Goal: Check status

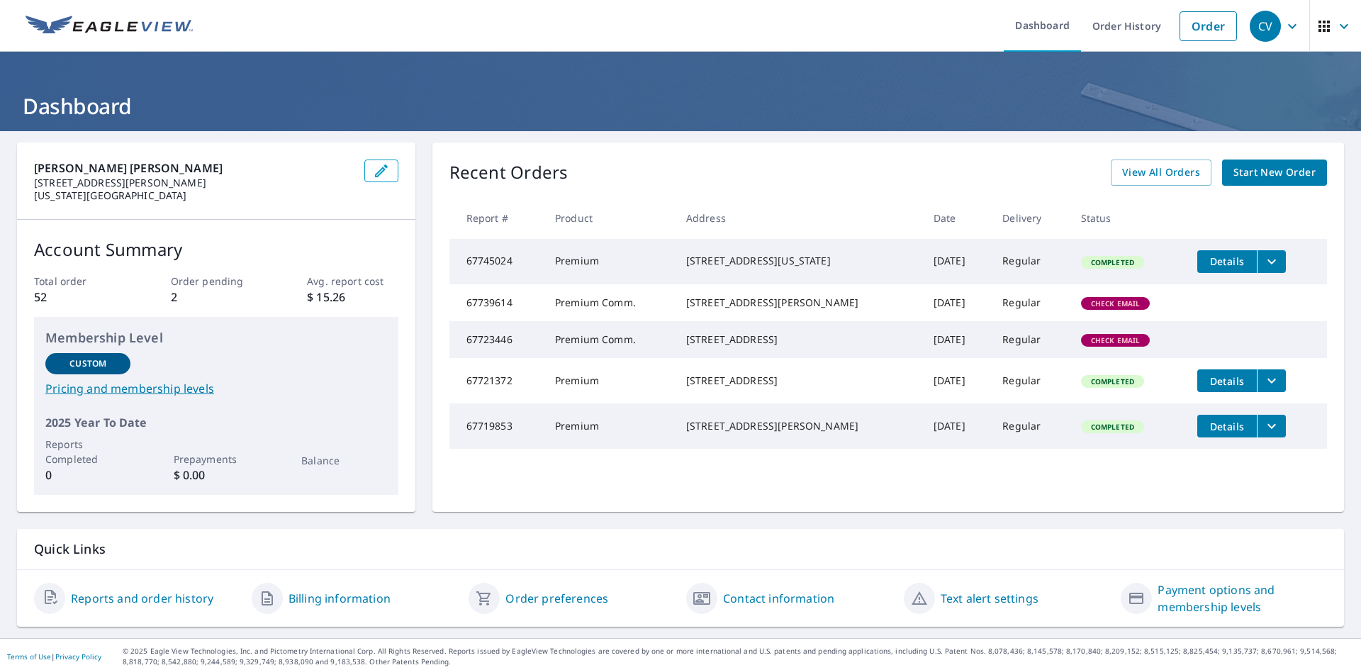
click at [624, 321] on td "Premium Comm." at bounding box center [609, 302] width 131 height 37
click at [604, 358] on td "Premium Comm." at bounding box center [609, 339] width 131 height 37
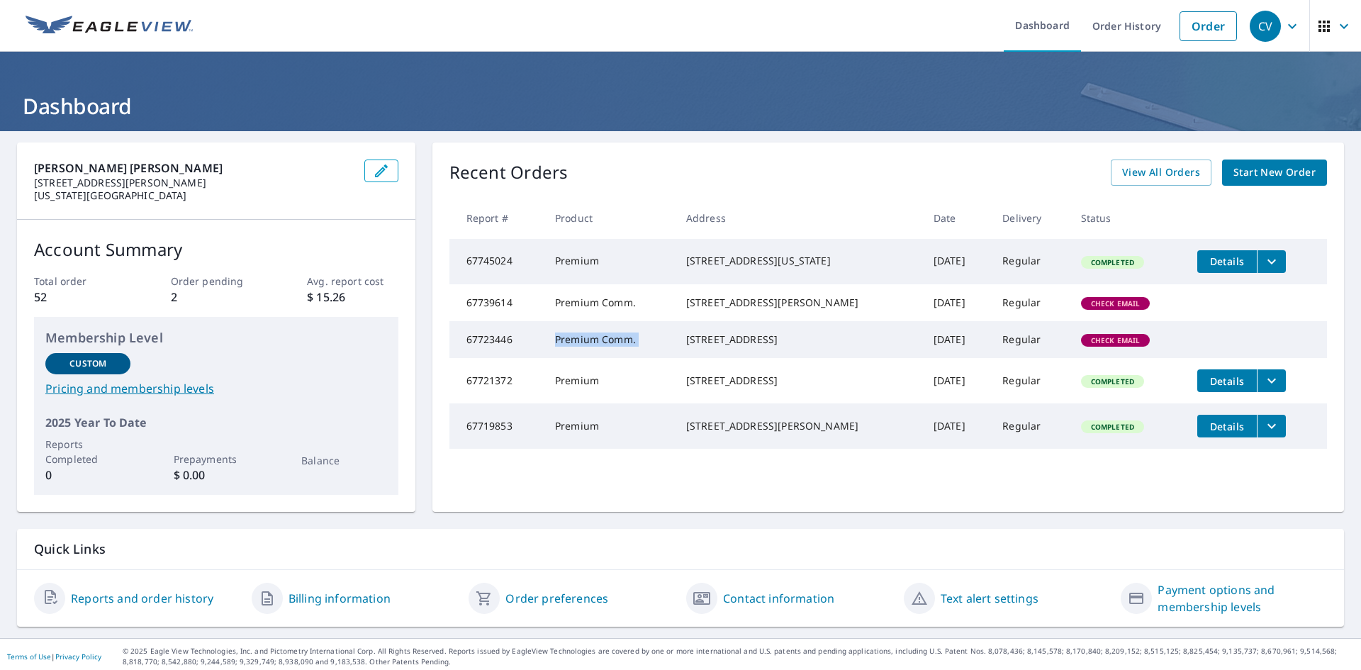
click at [604, 358] on td "Premium Comm." at bounding box center [609, 339] width 131 height 37
click at [609, 316] on td "Premium Comm." at bounding box center [609, 302] width 131 height 37
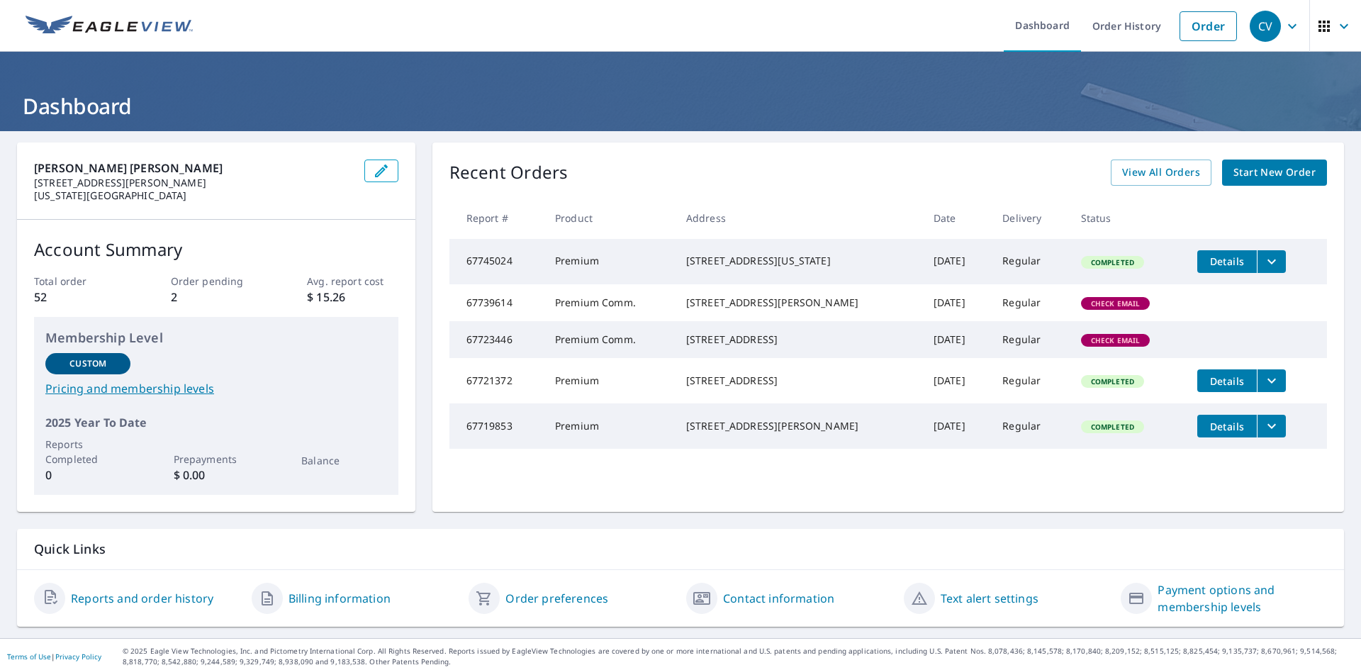
click at [617, 358] on td "Premium Comm." at bounding box center [609, 339] width 131 height 37
click at [745, 349] on td "[STREET_ADDRESS]" at bounding box center [798, 339] width 247 height 37
click at [607, 358] on td "Premium Comm." at bounding box center [609, 339] width 131 height 37
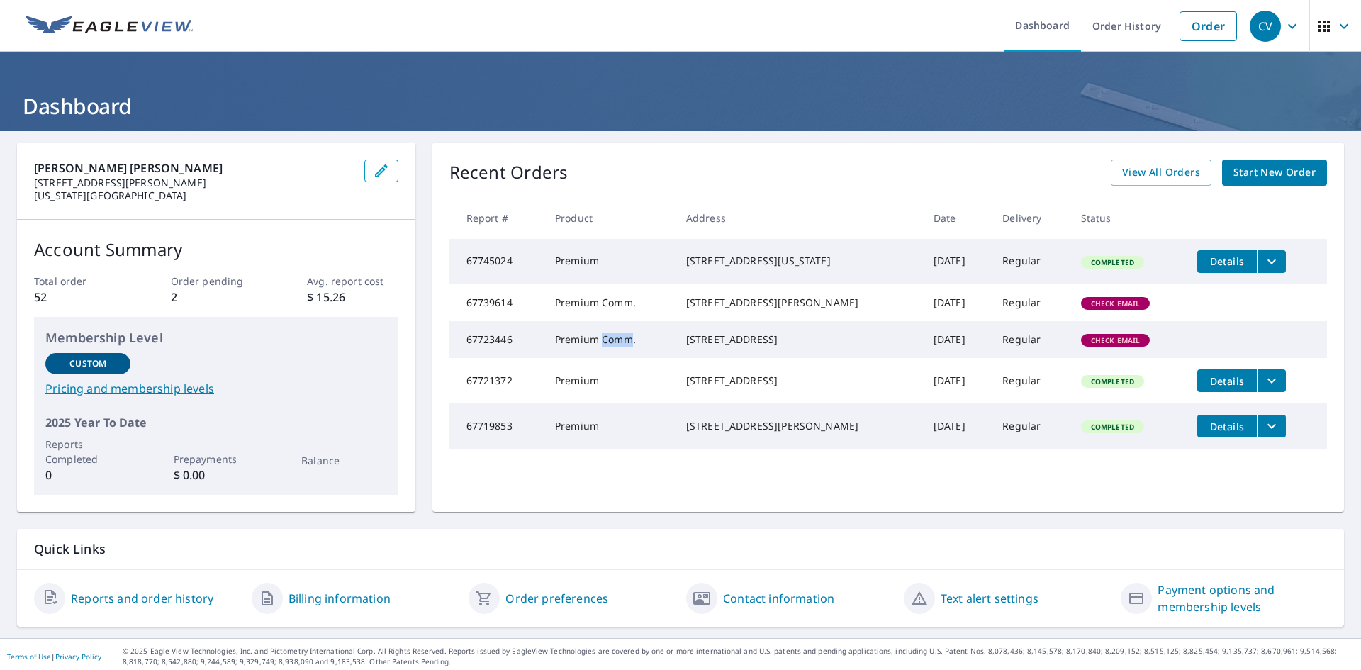
click at [607, 358] on td "Premium Comm." at bounding box center [609, 339] width 131 height 37
click at [619, 358] on td "Premium Comm." at bounding box center [609, 339] width 131 height 37
click at [1103, 345] on span "Check Email" at bounding box center [1115, 340] width 67 height 10
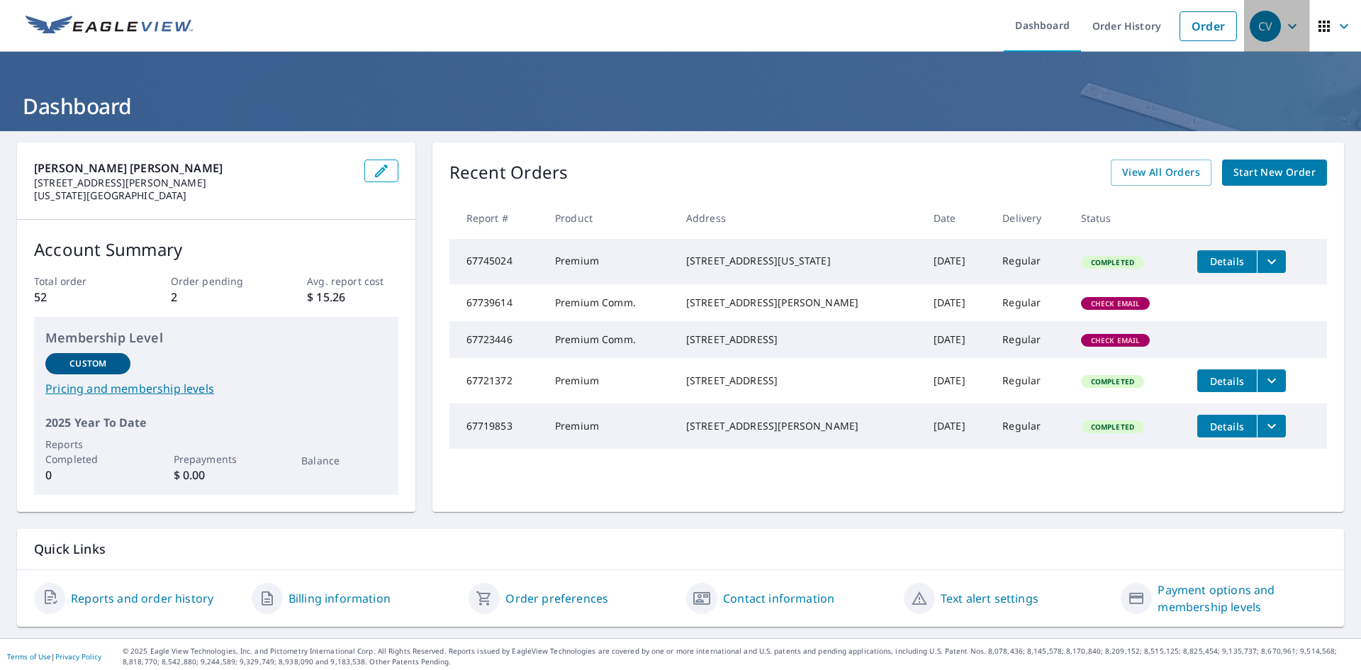
click at [1254, 24] on div "CV" at bounding box center [1264, 26] width 31 height 31
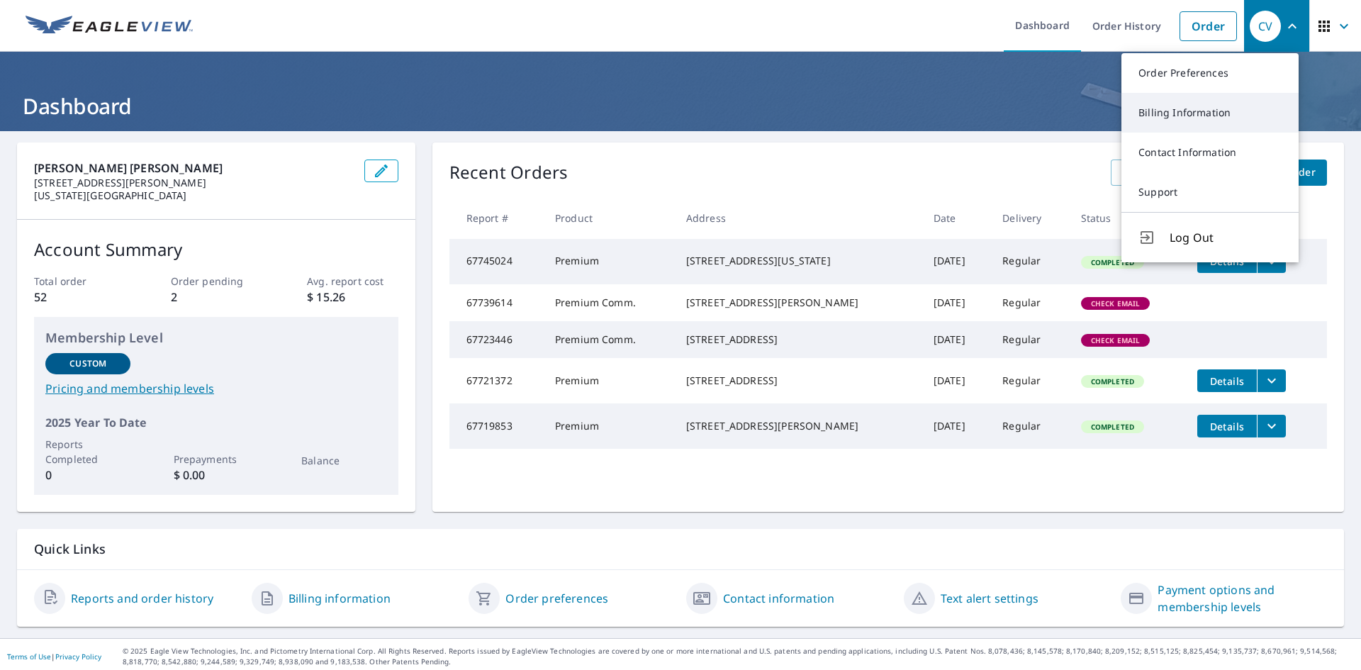
click at [1188, 123] on link "Billing Information" at bounding box center [1209, 113] width 177 height 40
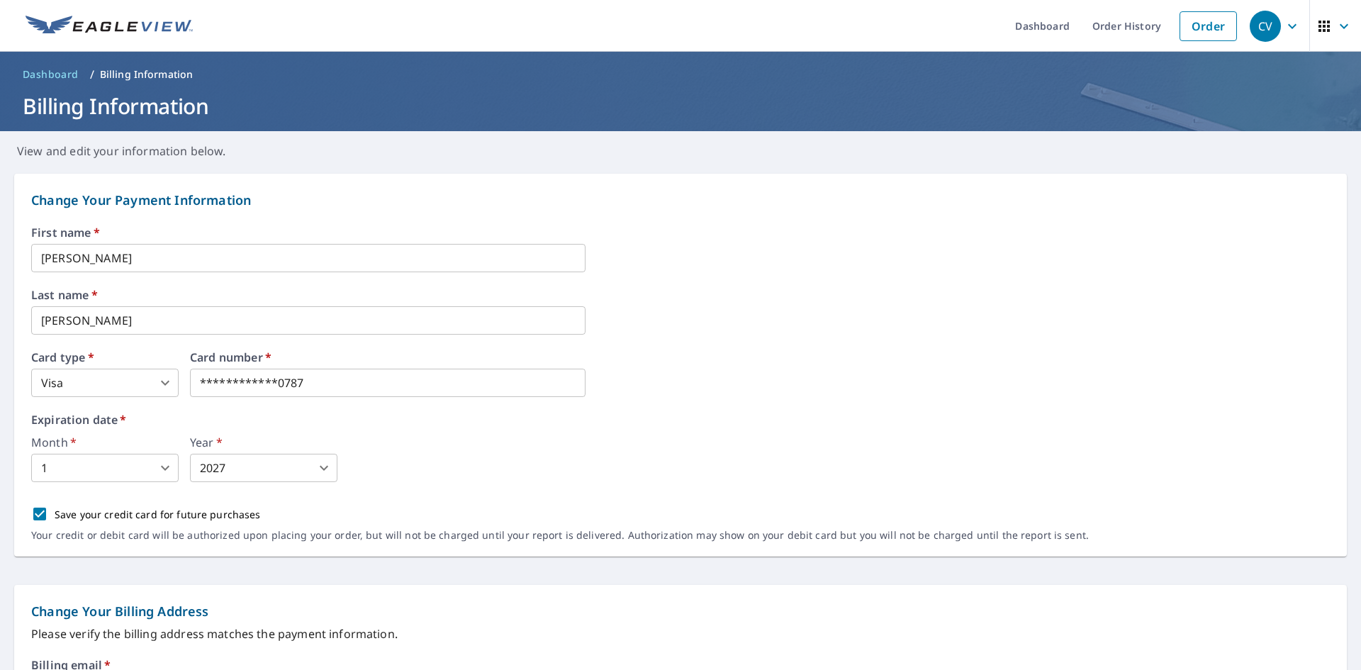
click at [48, 66] on link "Dashboard" at bounding box center [50, 74] width 67 height 23
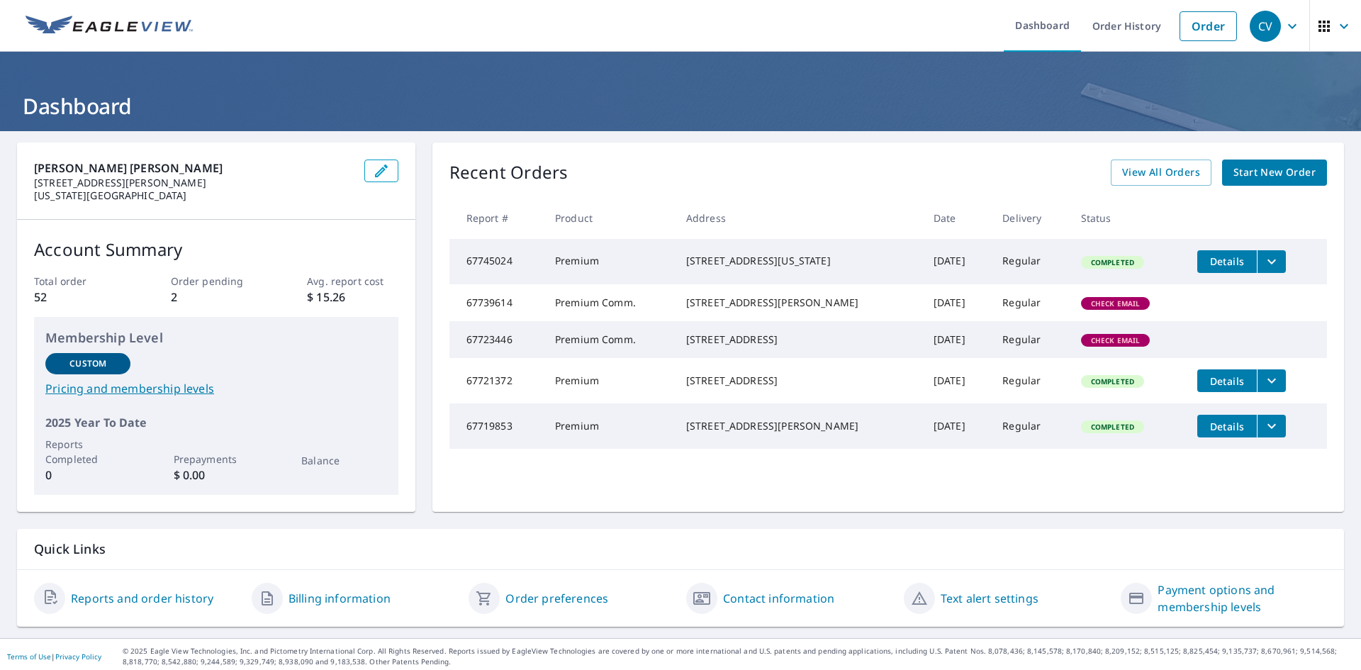
click at [1207, 358] on tr "67723446 Premium Comm. [STREET_ADDRESS] [DATE] Regular Check Email" at bounding box center [887, 339] width 877 height 37
click at [1169, 176] on span "View All Orders" at bounding box center [1161, 173] width 78 height 18
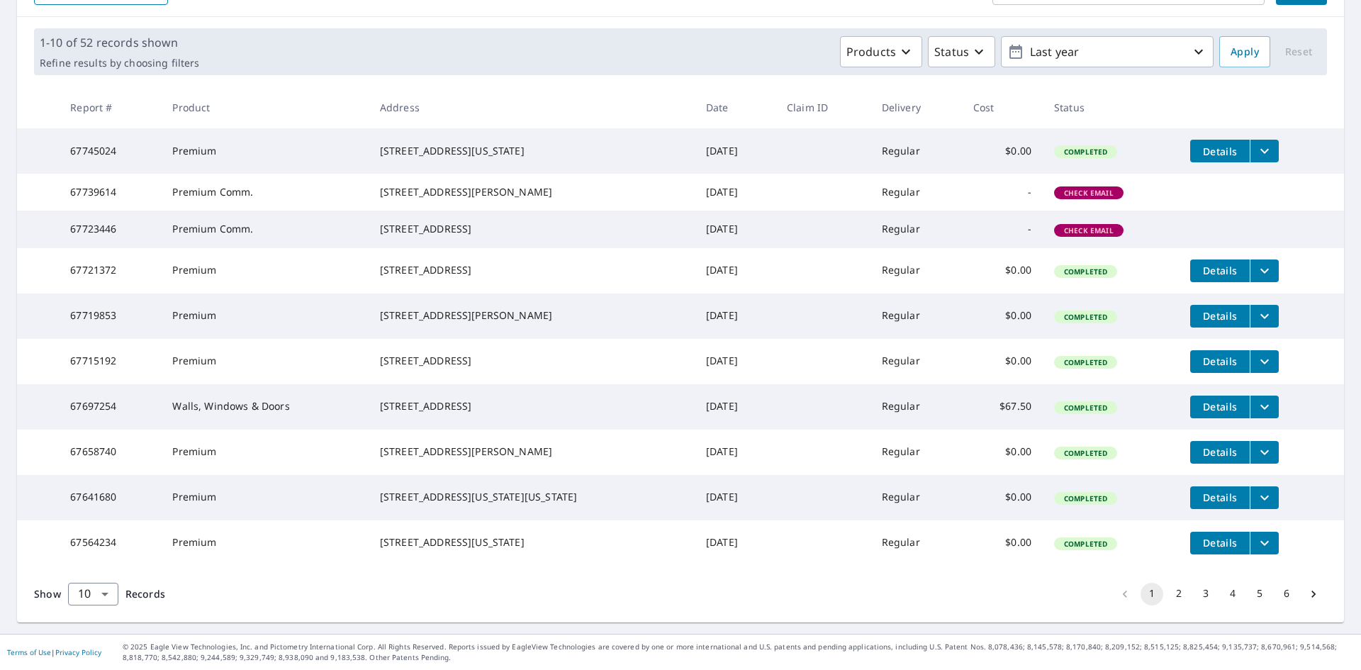
scroll to position [259, 0]
click at [694, 210] on td "[DATE]" at bounding box center [734, 228] width 81 height 37
click at [694, 174] on td "[DATE]" at bounding box center [734, 192] width 81 height 37
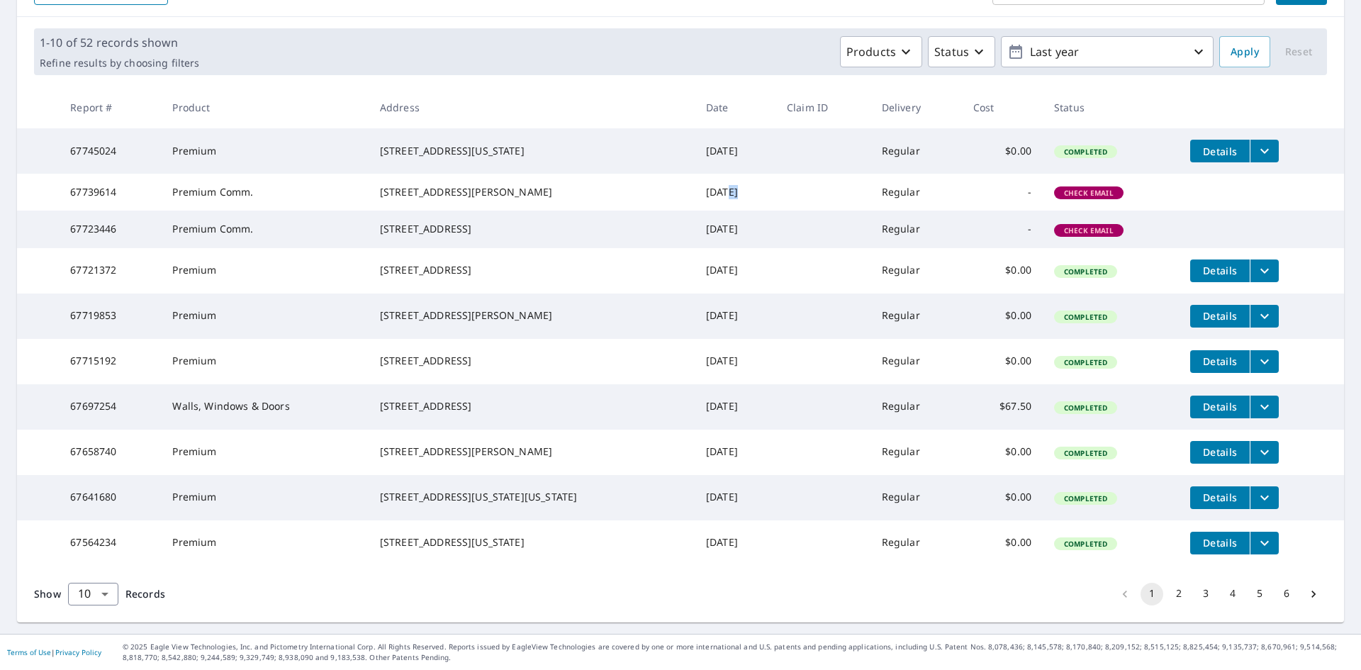
click at [694, 174] on td "[DATE]" at bounding box center [734, 192] width 81 height 37
click at [439, 222] on div "[STREET_ADDRESS]" at bounding box center [531, 229] width 303 height 14
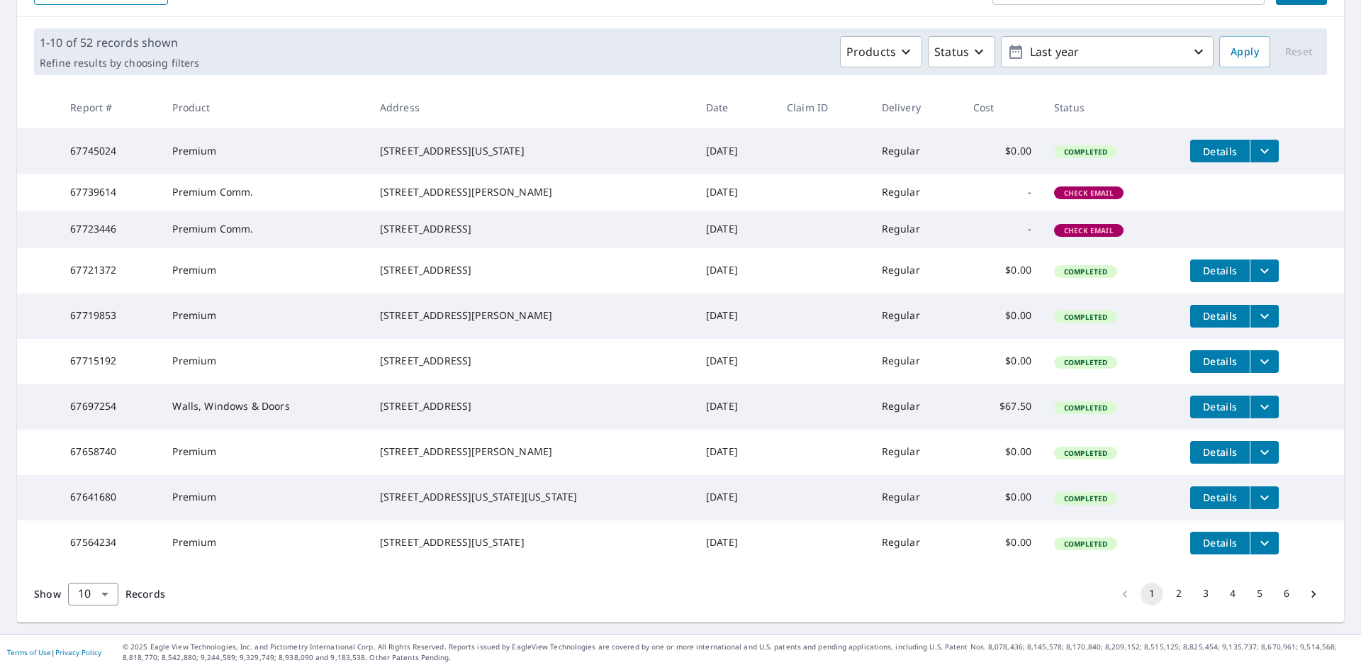
click at [962, 210] on td "-" at bounding box center [1002, 228] width 81 height 37
click at [1076, 225] on span "Check Email" at bounding box center [1088, 230] width 67 height 10
click at [1276, 210] on td at bounding box center [1260, 221] width 165 height 23
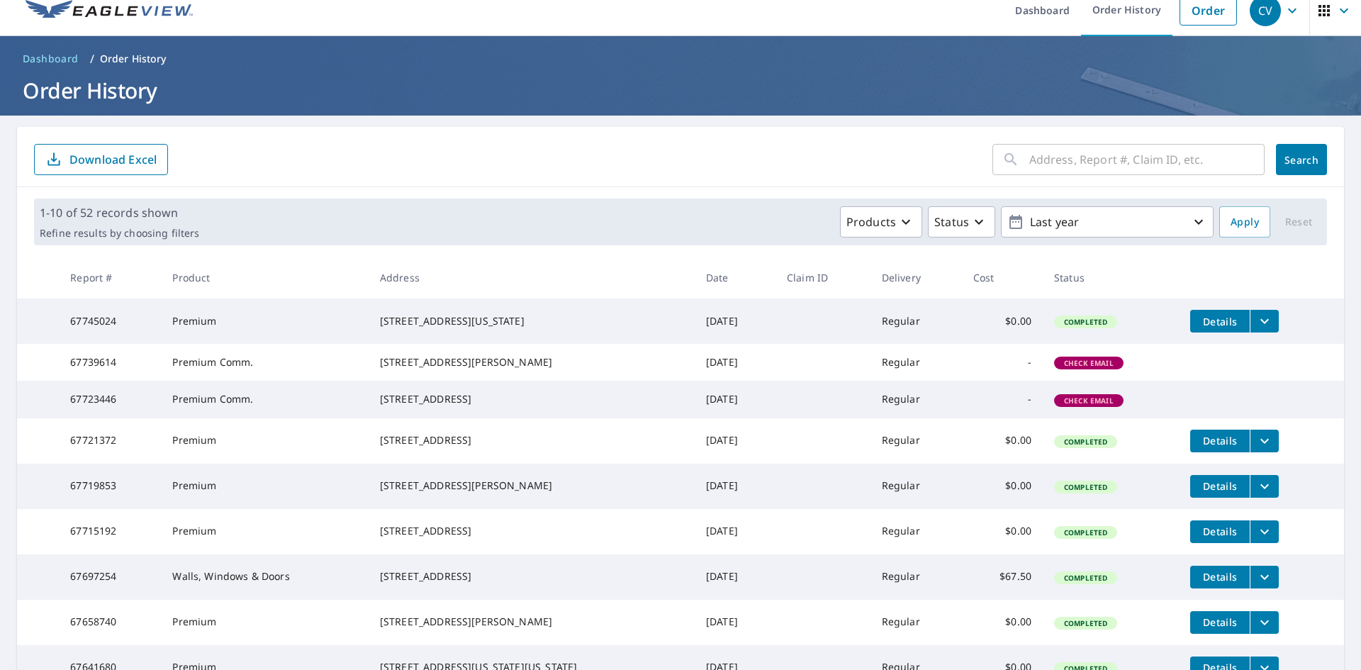
scroll to position [0, 0]
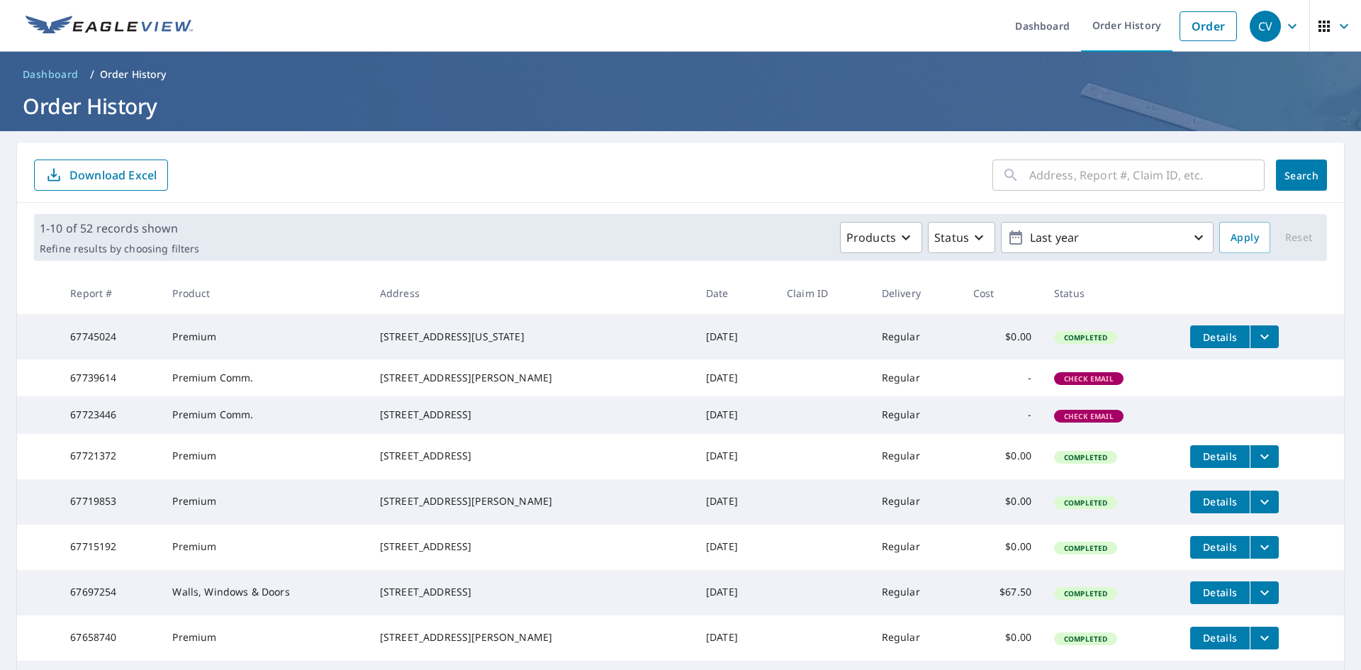
click at [1283, 20] on icon "button" at bounding box center [1291, 26] width 17 height 17
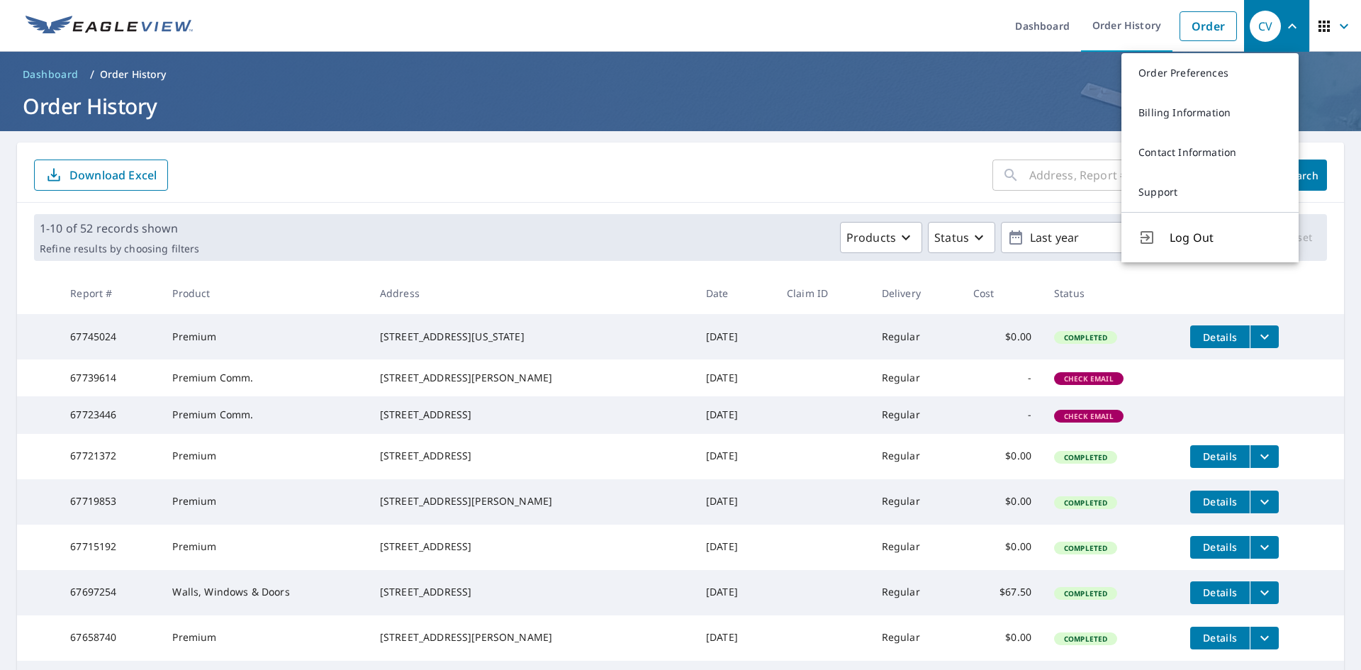
click at [712, 16] on ul "Dashboard Order History Order" at bounding box center [722, 26] width 1042 height 52
